Goal: Transaction & Acquisition: Subscribe to service/newsletter

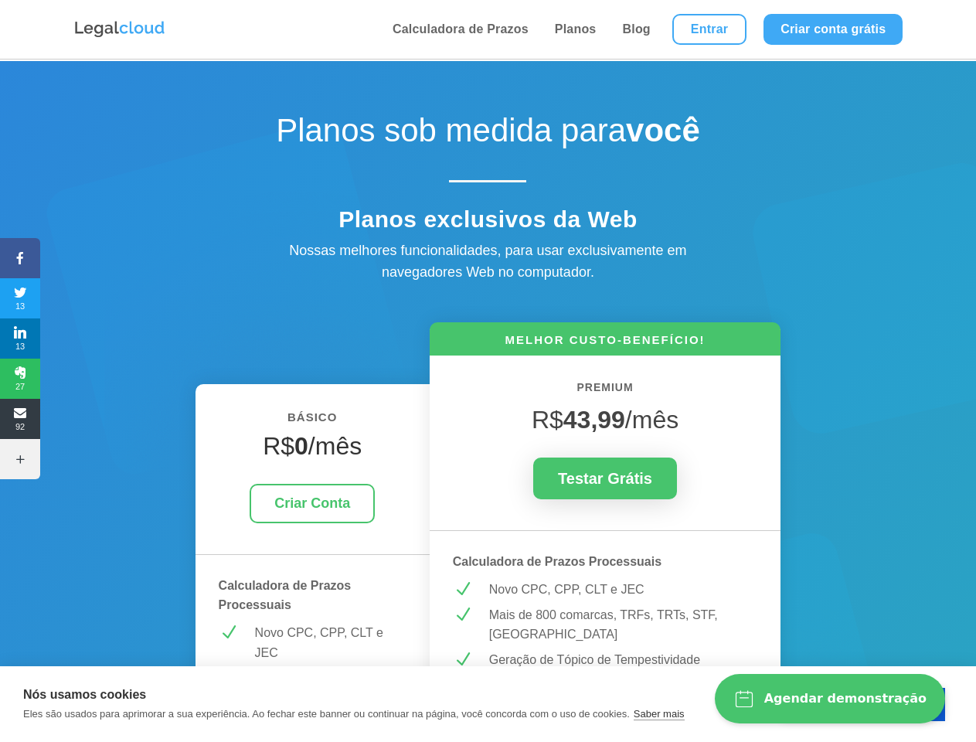
click at [20, 258] on icon at bounding box center [20, 258] width 40 height 12
click at [20, 298] on span "13" at bounding box center [20, 298] width 40 height 25
click at [20, 339] on span "13" at bounding box center [20, 338] width 40 height 25
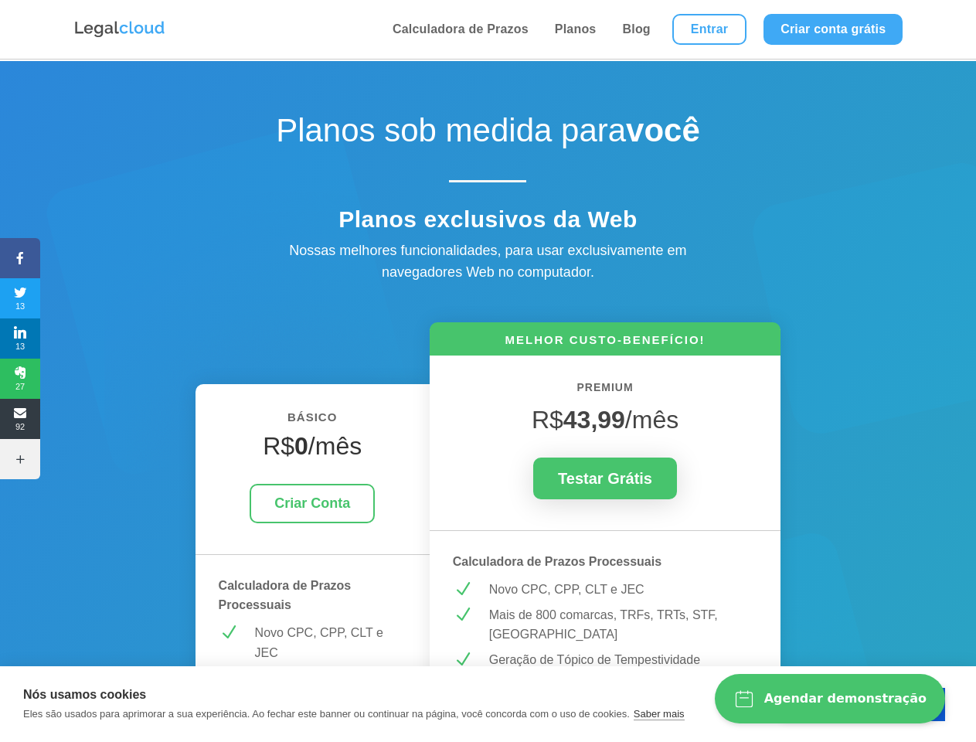
click at [20, 379] on span "27" at bounding box center [20, 378] width 40 height 25
click at [20, 419] on span "92" at bounding box center [20, 419] width 40 height 25
click at [20, 459] on icon at bounding box center [20, 459] width 40 height 12
